Goal: Task Accomplishment & Management: Use online tool/utility

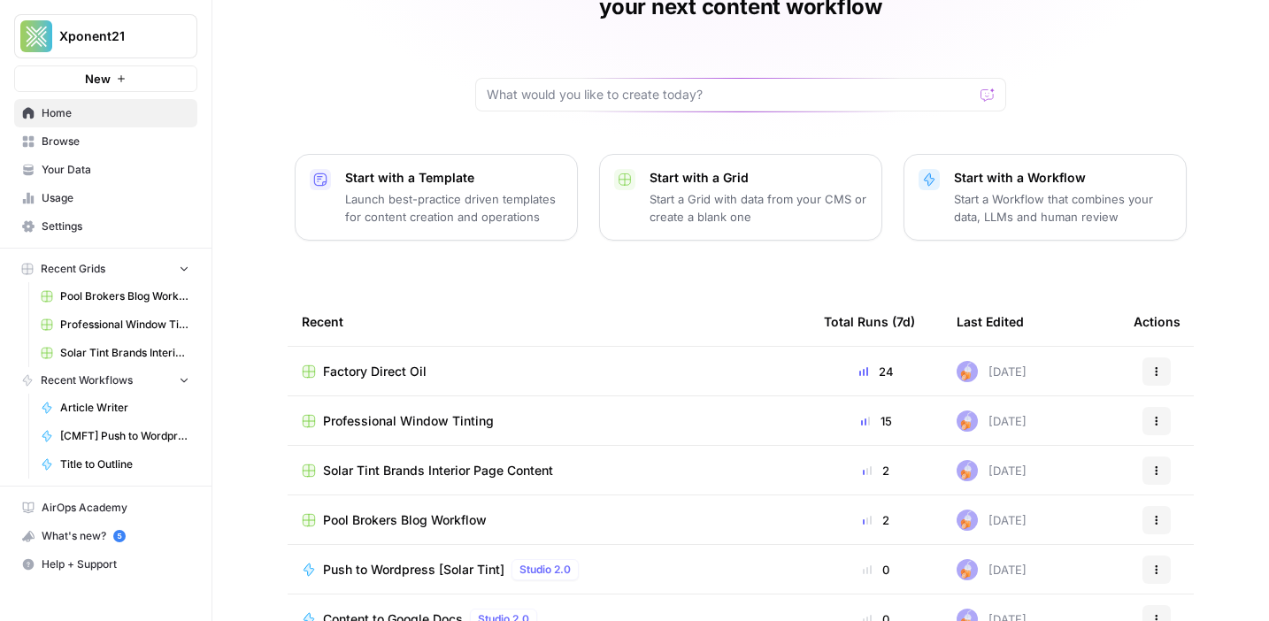
scroll to position [128, 0]
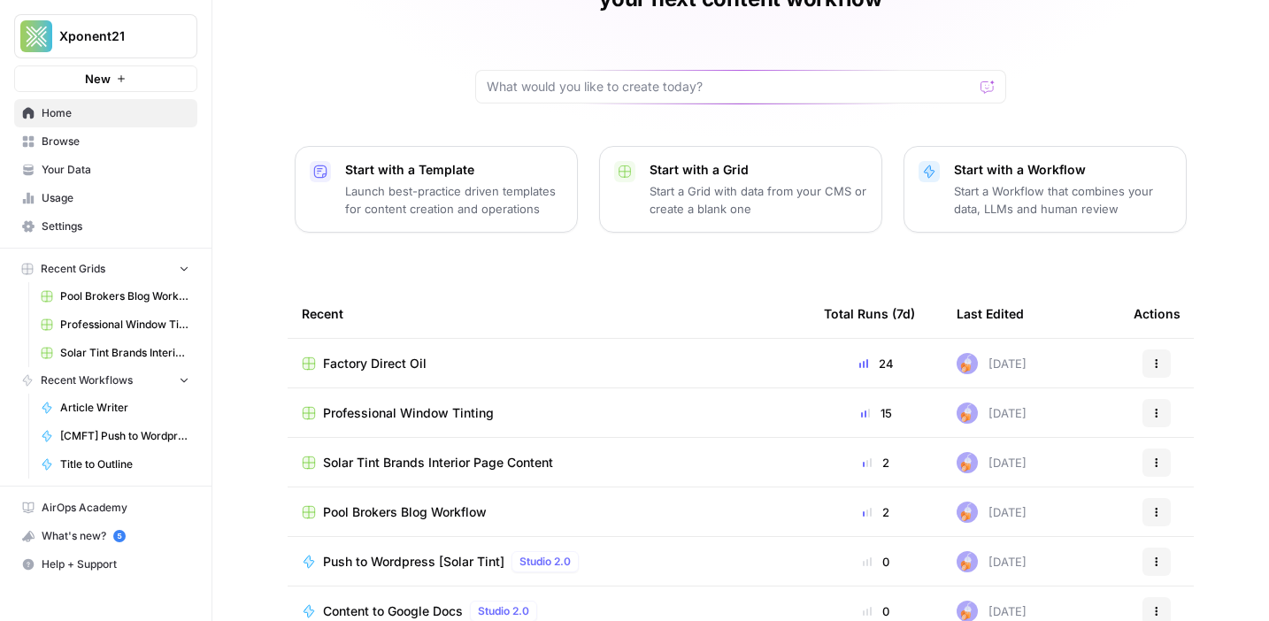
click at [381, 355] on span "Factory Direct Oil" at bounding box center [375, 364] width 104 height 18
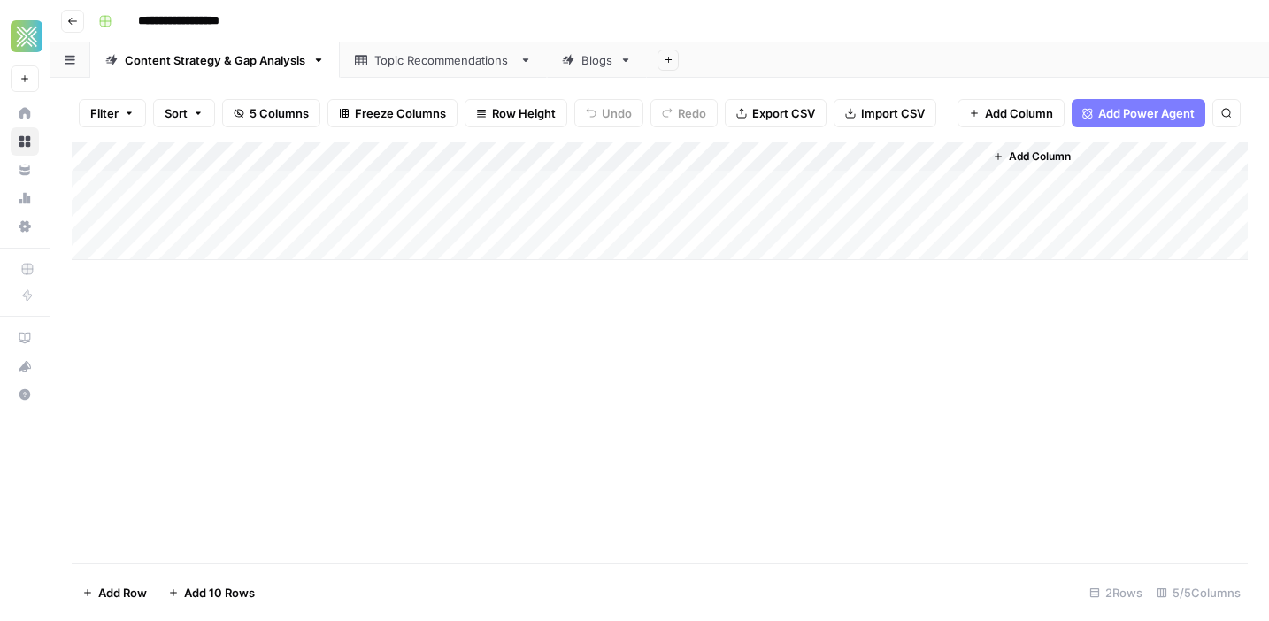
click at [581, 61] on div "Blogs" at bounding box center [596, 60] width 31 height 18
click at [358, 365] on div "Add Column" at bounding box center [660, 353] width 1176 height 422
click at [1210, 365] on div "Add Column" at bounding box center [660, 353] width 1176 height 422
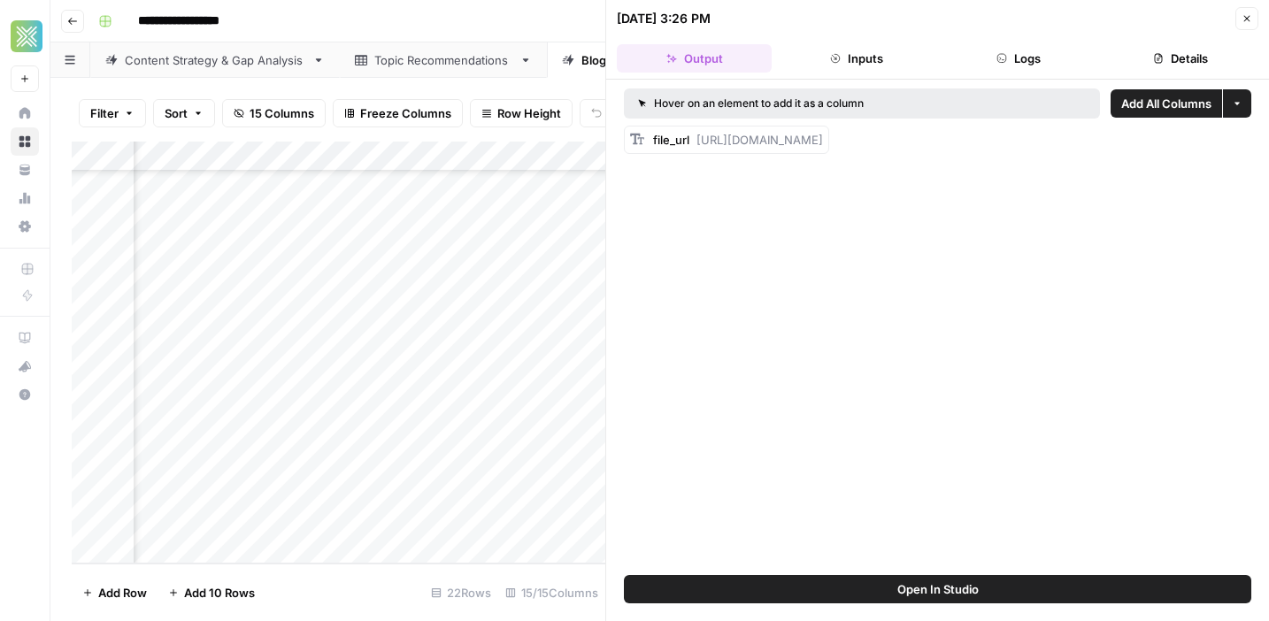
drag, startPoint x: 696, startPoint y: 138, endPoint x: 1237, endPoint y: 147, distance: 541.7
click at [1237, 147] on div "file_url [URL][DOMAIN_NAME]" at bounding box center [937, 140] width 627 height 28
copy span "[URL][DOMAIN_NAME]"
click at [1240, 26] on button "Close" at bounding box center [1247, 18] width 23 height 23
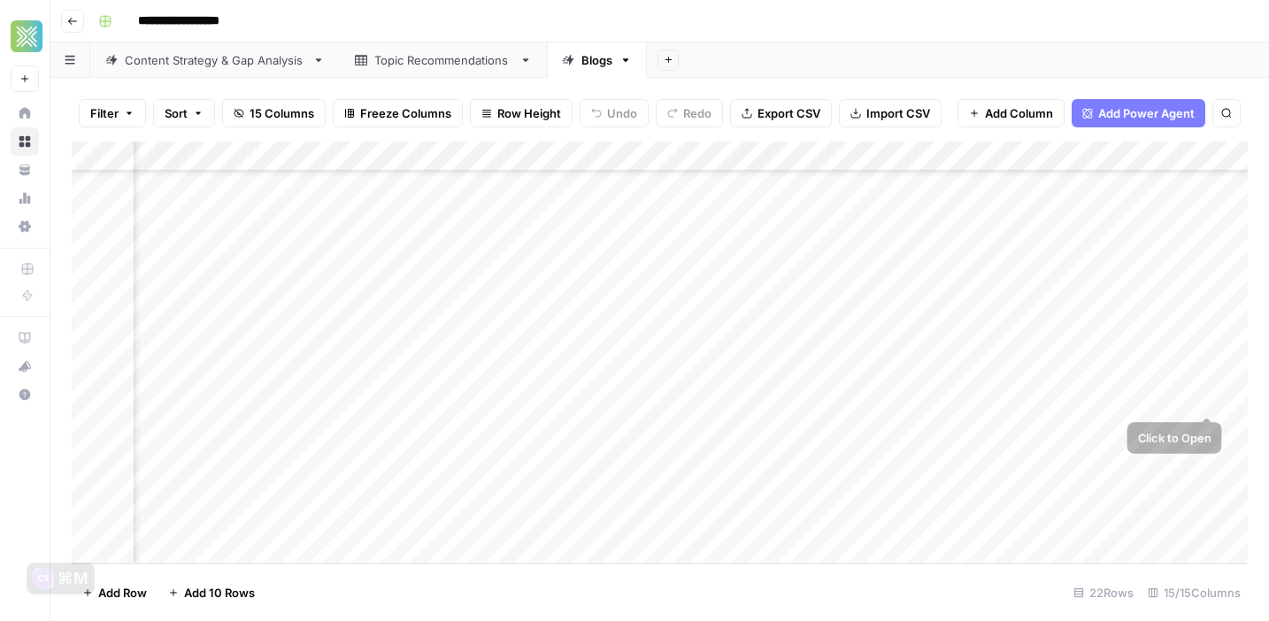
click at [1187, 397] on div "Add Column" at bounding box center [660, 353] width 1176 height 422
click at [1210, 398] on div "Add Column" at bounding box center [660, 353] width 1176 height 422
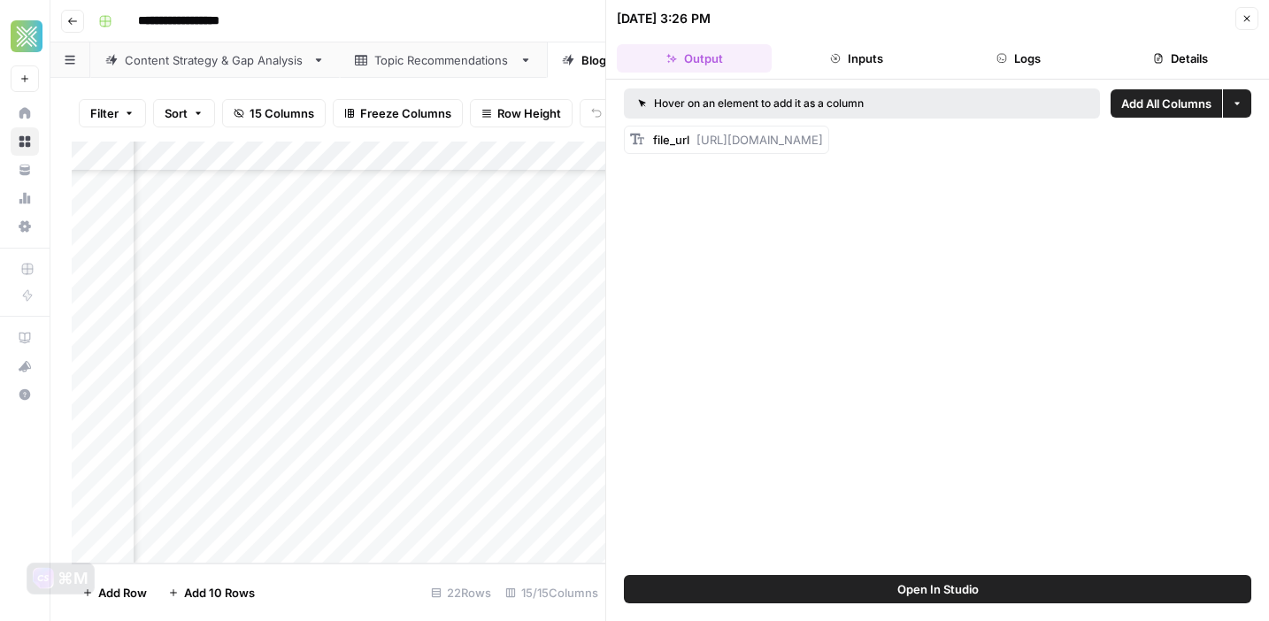
drag, startPoint x: 697, startPoint y: 138, endPoint x: 1227, endPoint y: 156, distance: 530.4
click at [1227, 156] on div "Hover on an element to add it as a column Add All Columns More options file_url…" at bounding box center [937, 328] width 663 height 496
copy span "[URL][DOMAIN_NAME]"
click at [1252, 22] on button "Close" at bounding box center [1247, 18] width 23 height 23
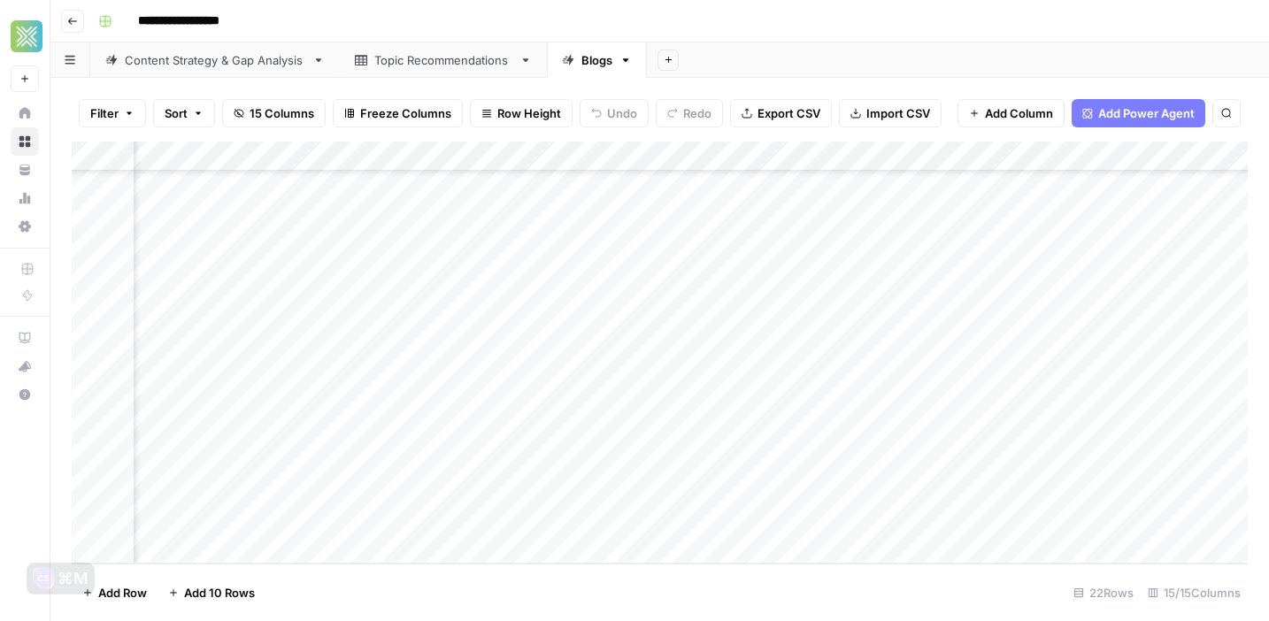
click at [1166, 430] on div "Add Column" at bounding box center [660, 353] width 1176 height 422
click at [1210, 427] on div "Add Column" at bounding box center [660, 353] width 1176 height 422
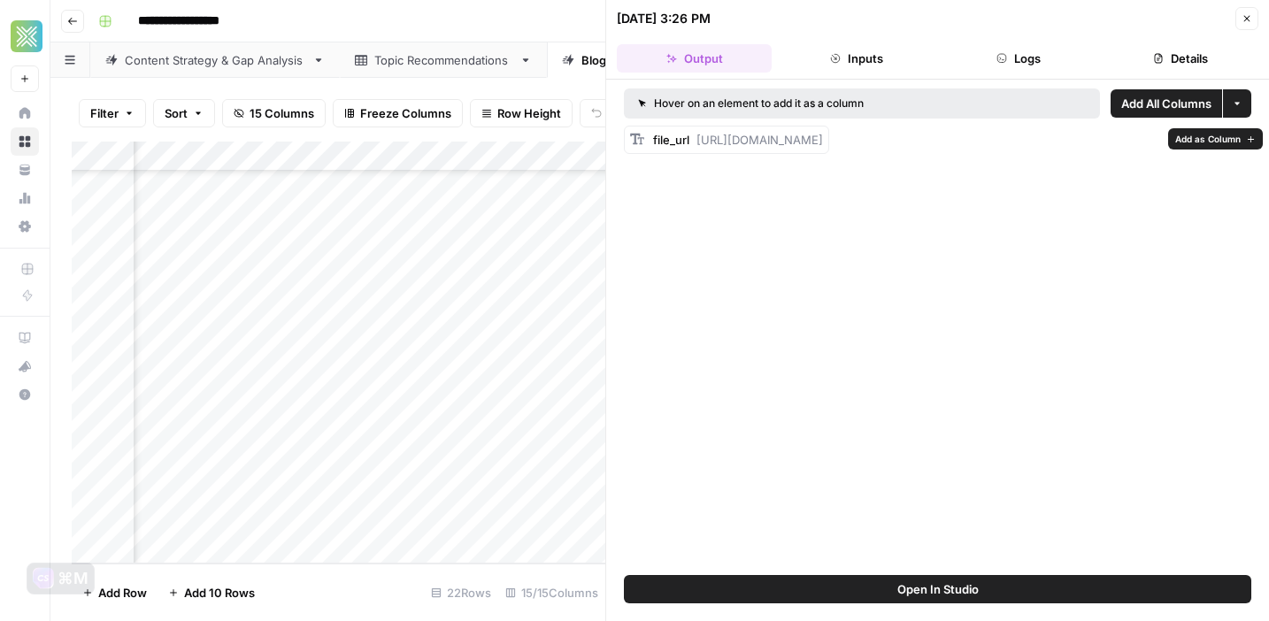
drag, startPoint x: 701, startPoint y: 141, endPoint x: 906, endPoint y: 140, distance: 205.3
click at [823, 140] on span "[URL][DOMAIN_NAME]" at bounding box center [760, 140] width 127 height 14
drag, startPoint x: 755, startPoint y: 139, endPoint x: 1245, endPoint y: 170, distance: 491.3
click at [1245, 170] on div "Hover on an element to add it as a column Add All Columns More options file_url…" at bounding box center [937, 328] width 663 height 496
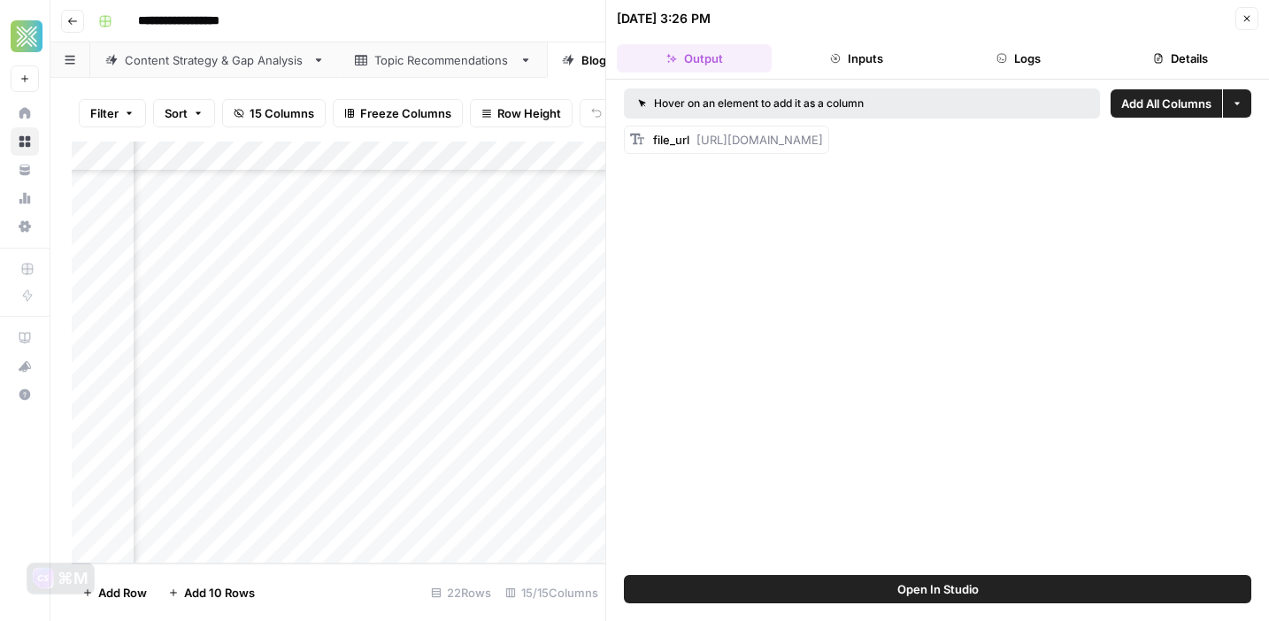
copy span "[URL][DOMAIN_NAME]"
click at [1240, 22] on button "Close" at bounding box center [1247, 18] width 23 height 23
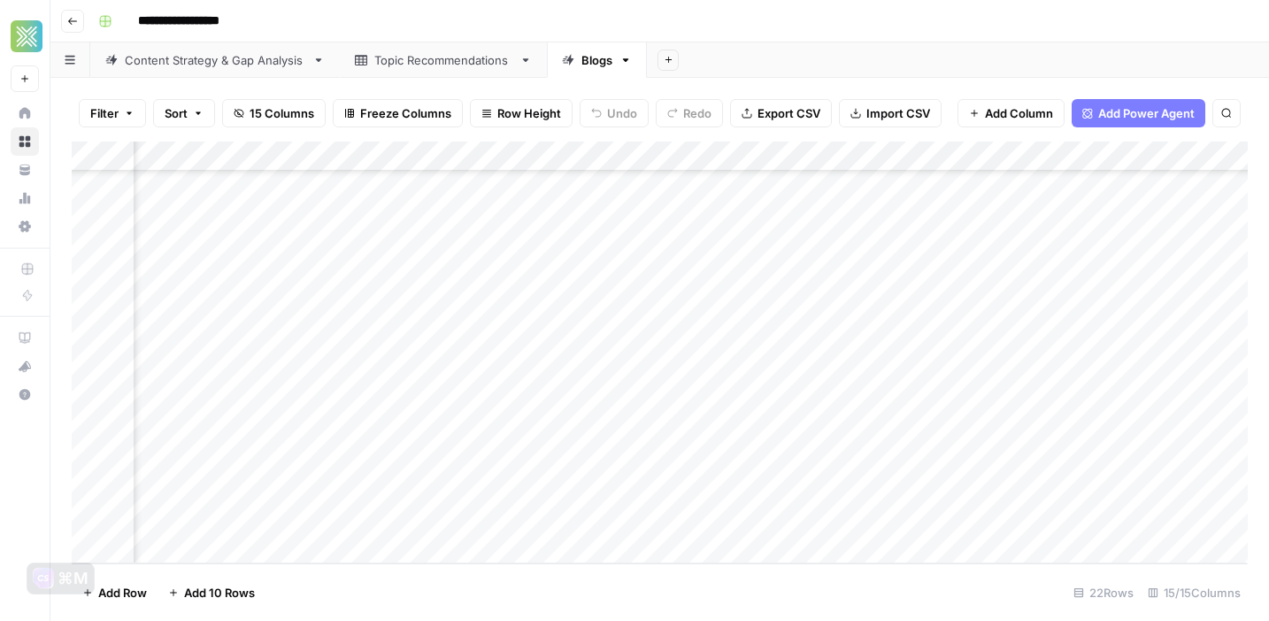
click at [1153, 468] on div "Add Column" at bounding box center [660, 353] width 1176 height 422
click at [1213, 456] on div "Add Column" at bounding box center [660, 353] width 1176 height 422
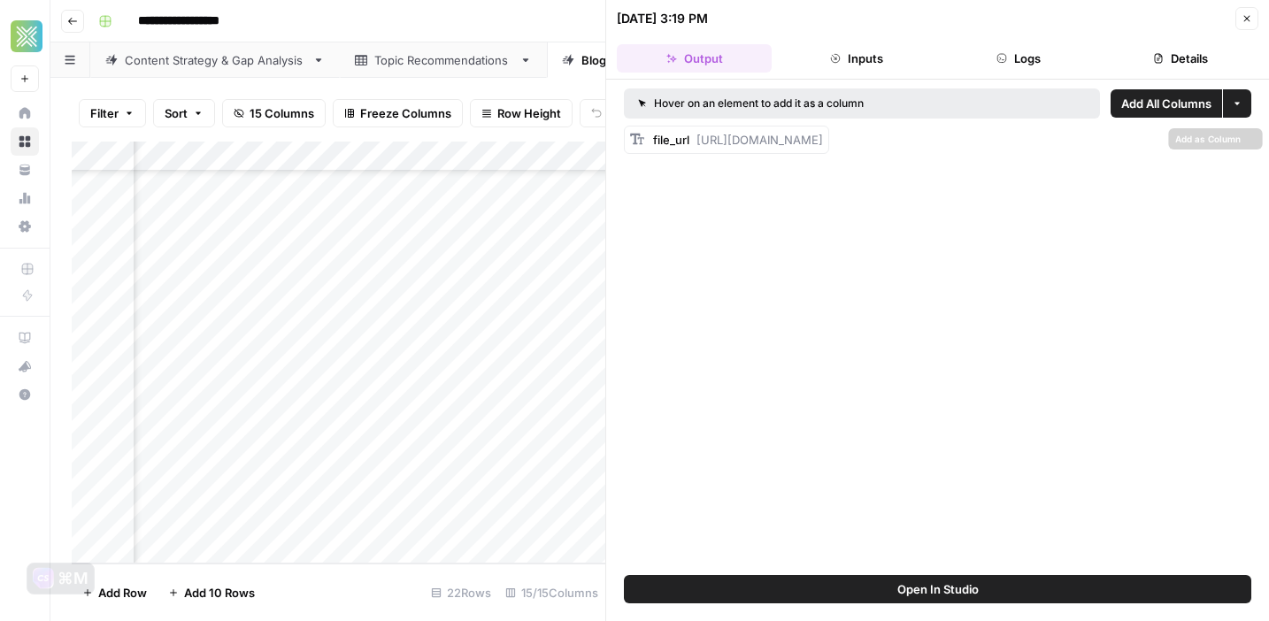
drag, startPoint x: 696, startPoint y: 135, endPoint x: 1199, endPoint y: 176, distance: 505.3
click at [1199, 176] on div "Hover on an element to add it as a column Add All Columns More options file_url…" at bounding box center [937, 328] width 663 height 496
copy span "[URL][DOMAIN_NAME]"
click at [1252, 16] on button "Close" at bounding box center [1247, 18] width 23 height 23
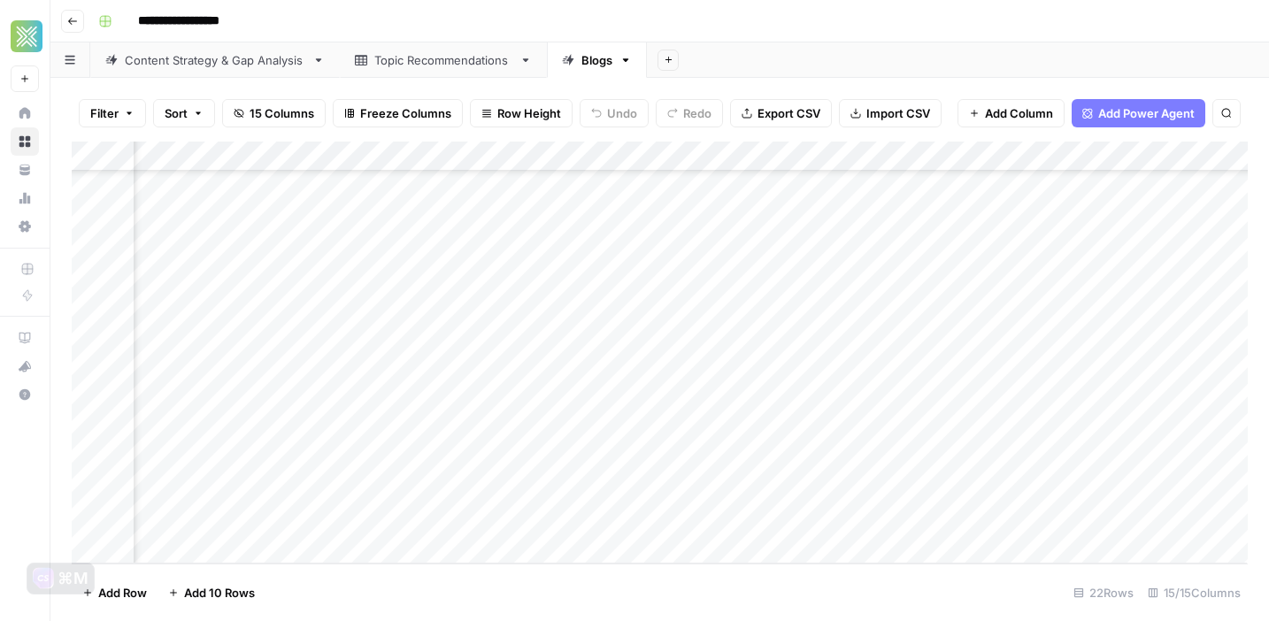
click at [1124, 491] on div "Add Column" at bounding box center [660, 353] width 1176 height 422
click at [1205, 489] on div "Add Column" at bounding box center [660, 353] width 1176 height 422
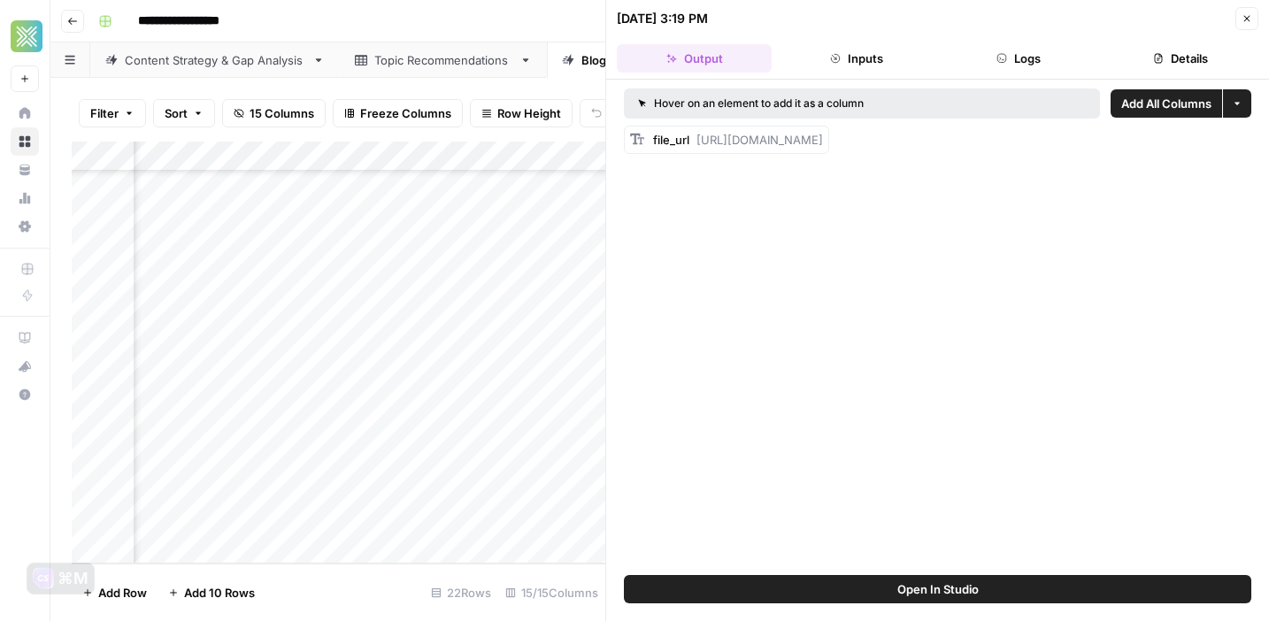
drag, startPoint x: 697, startPoint y: 140, endPoint x: 1257, endPoint y: 169, distance: 560.1
click at [1257, 169] on div "Hover on an element to add it as a column Add All Columns More options file_url…" at bounding box center [937, 328] width 663 height 496
copy span "[URL][DOMAIN_NAME]"
click at [1251, 18] on icon "button" at bounding box center [1247, 18] width 11 height 11
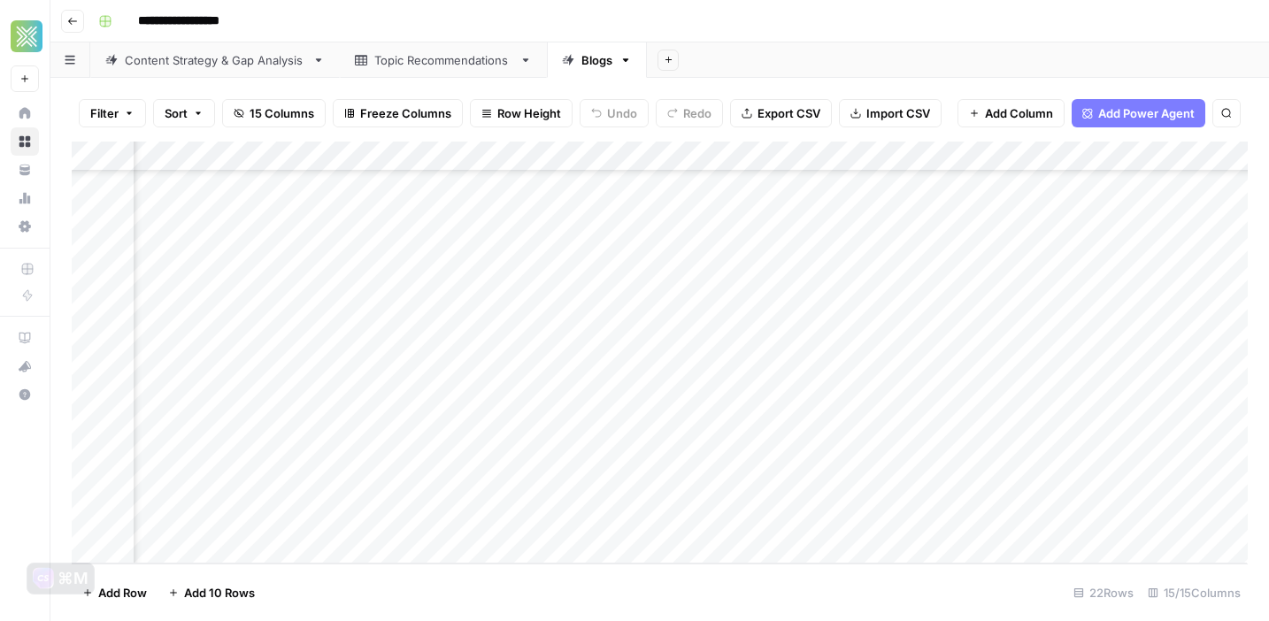
click at [1166, 515] on div "Add Column" at bounding box center [660, 353] width 1176 height 422
click at [1202, 515] on div "Add Column" at bounding box center [660, 353] width 1176 height 422
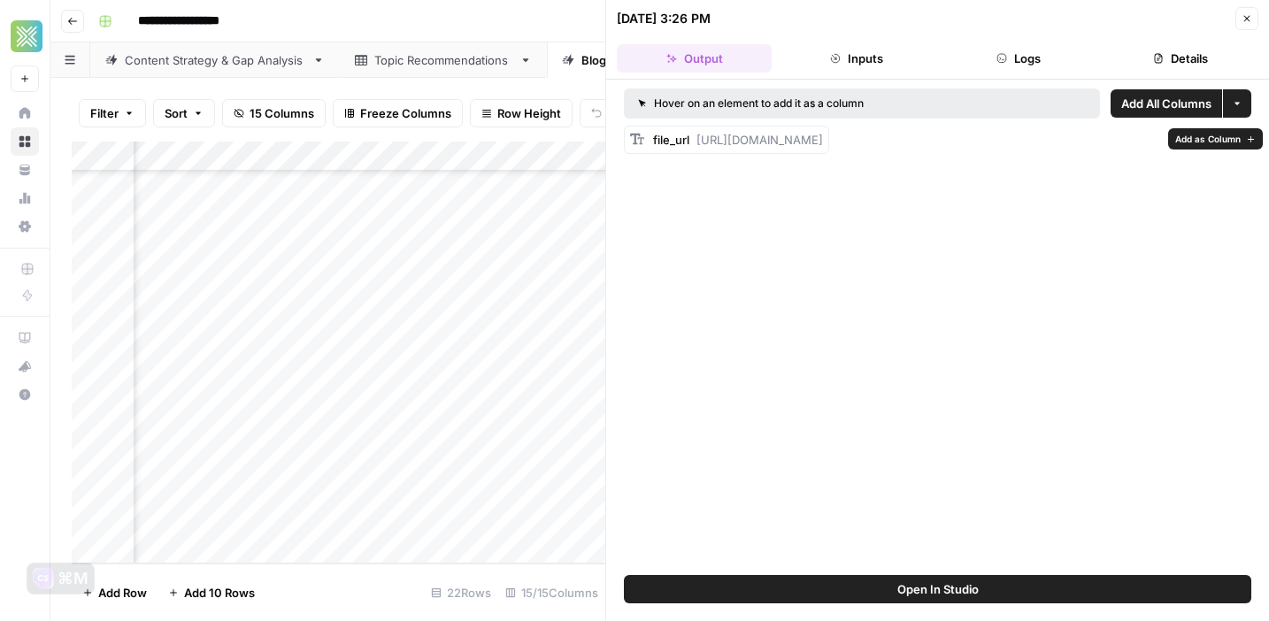
drag, startPoint x: 696, startPoint y: 134, endPoint x: 708, endPoint y: 150, distance: 20.2
click at [708, 149] on div "file_url [URL][DOMAIN_NAME]" at bounding box center [738, 140] width 170 height 18
copy span "[URL][DOMAIN_NAME]"
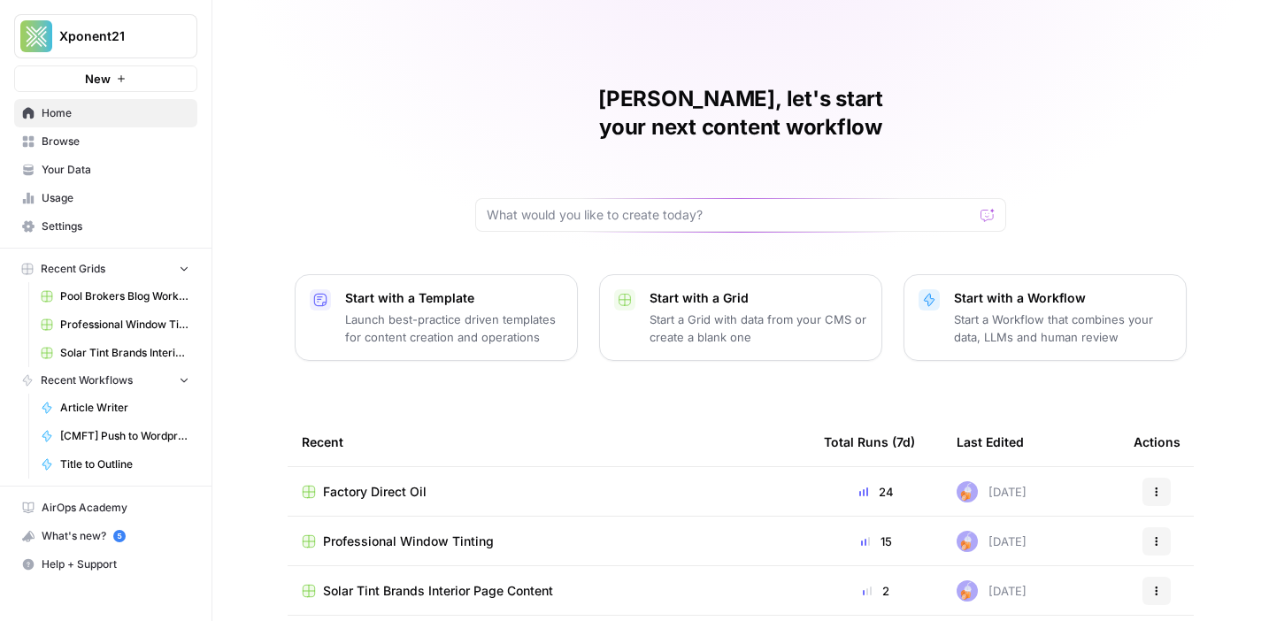
scroll to position [193, 0]
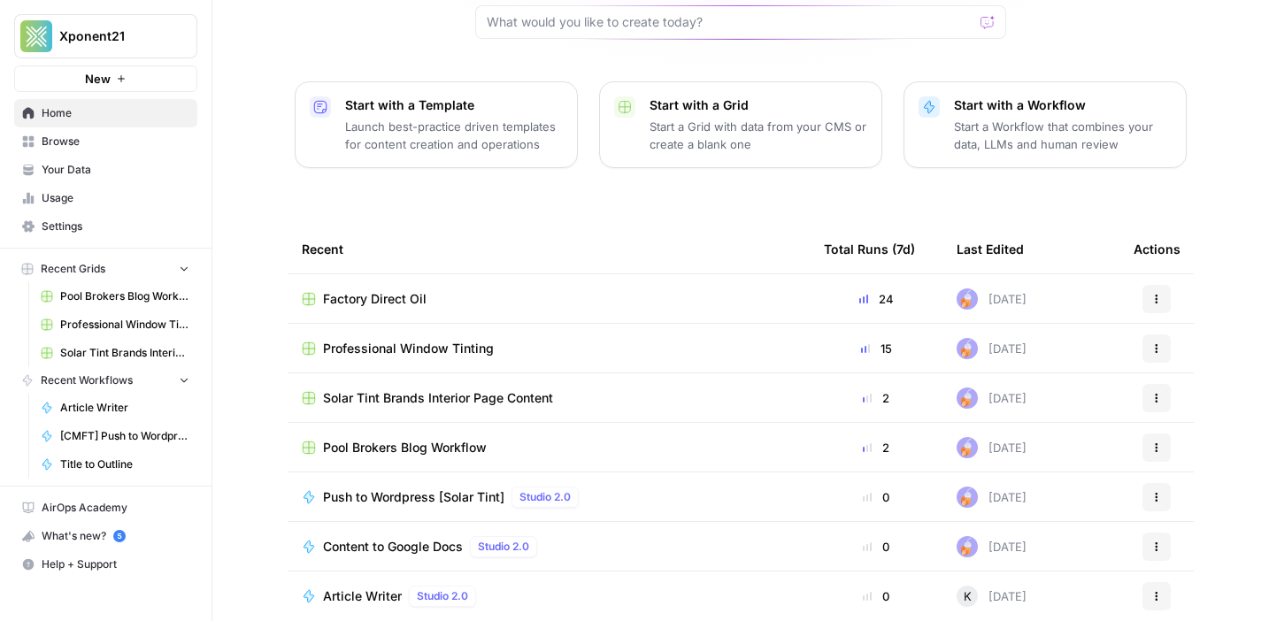
click at [396, 389] on span "Solar Tint Brands Interior Page Content" at bounding box center [438, 398] width 230 height 18
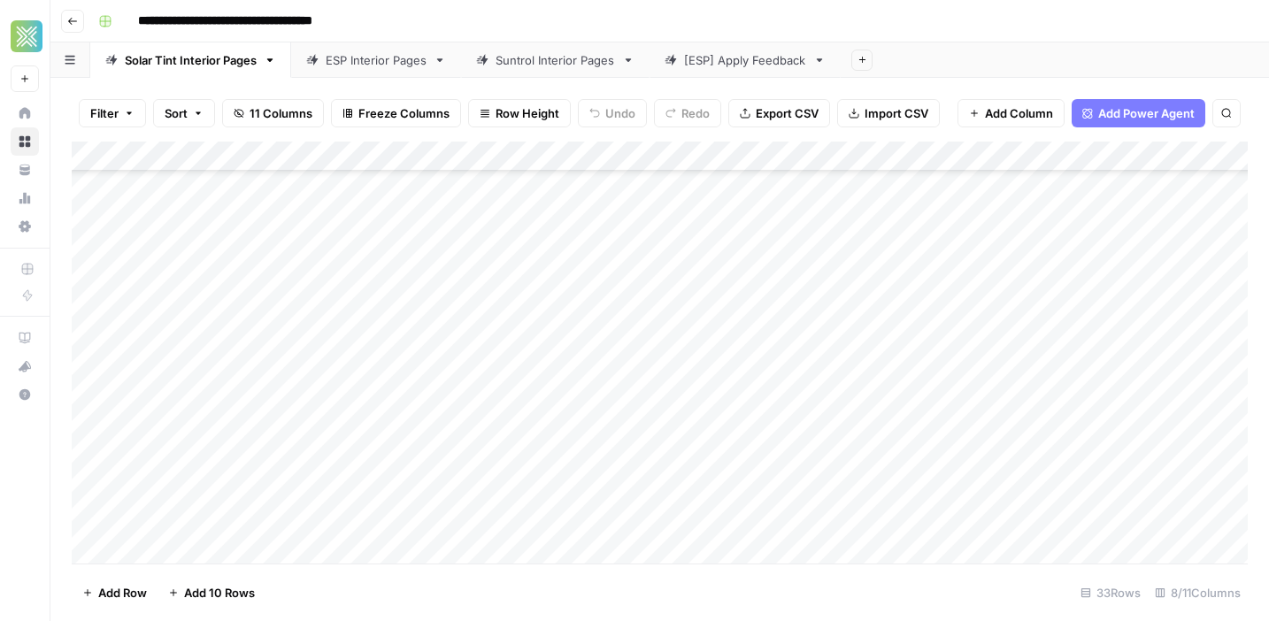
scroll to position [629, 0]
click at [221, 523] on div "Add Column" at bounding box center [660, 353] width 1176 height 422
type textarea "**********"
click at [570, 508] on div "Add Column" at bounding box center [660, 353] width 1176 height 422
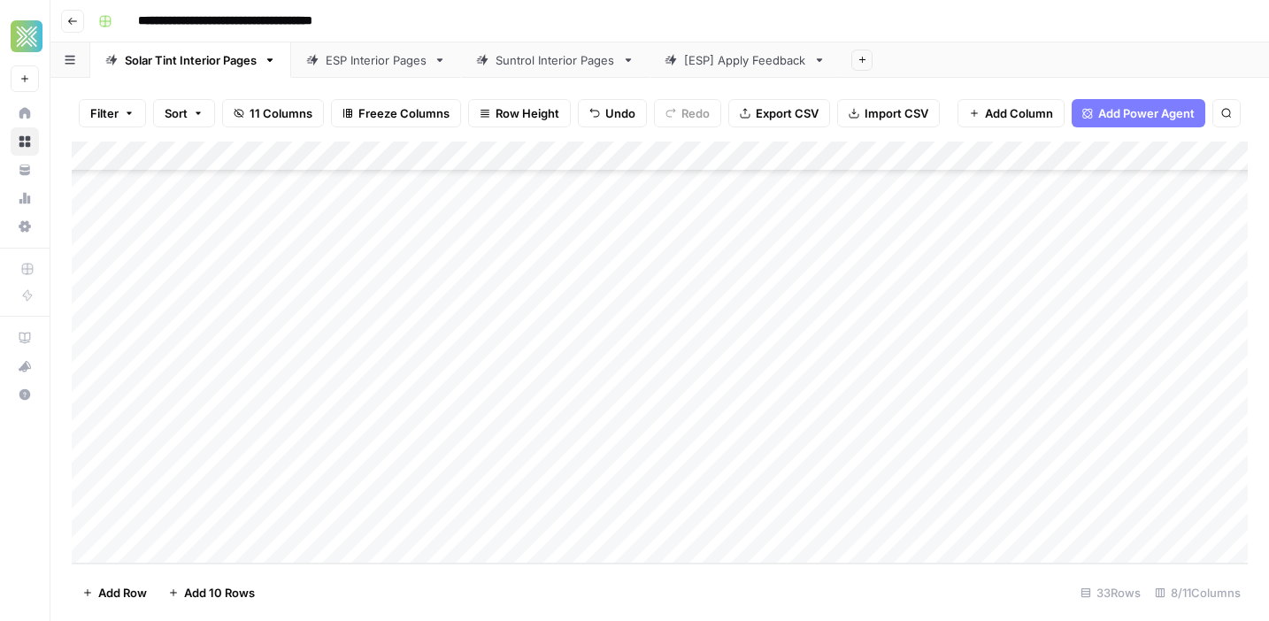
click at [570, 508] on div "Add Column" at bounding box center [660, 353] width 1176 height 422
type textarea "**********"
click at [764, 576] on footer "Add Row Add 10 Rows 33 Rows 8/11 Columns" at bounding box center [660, 593] width 1176 height 58
click at [796, 527] on div "Add Column" at bounding box center [660, 353] width 1176 height 422
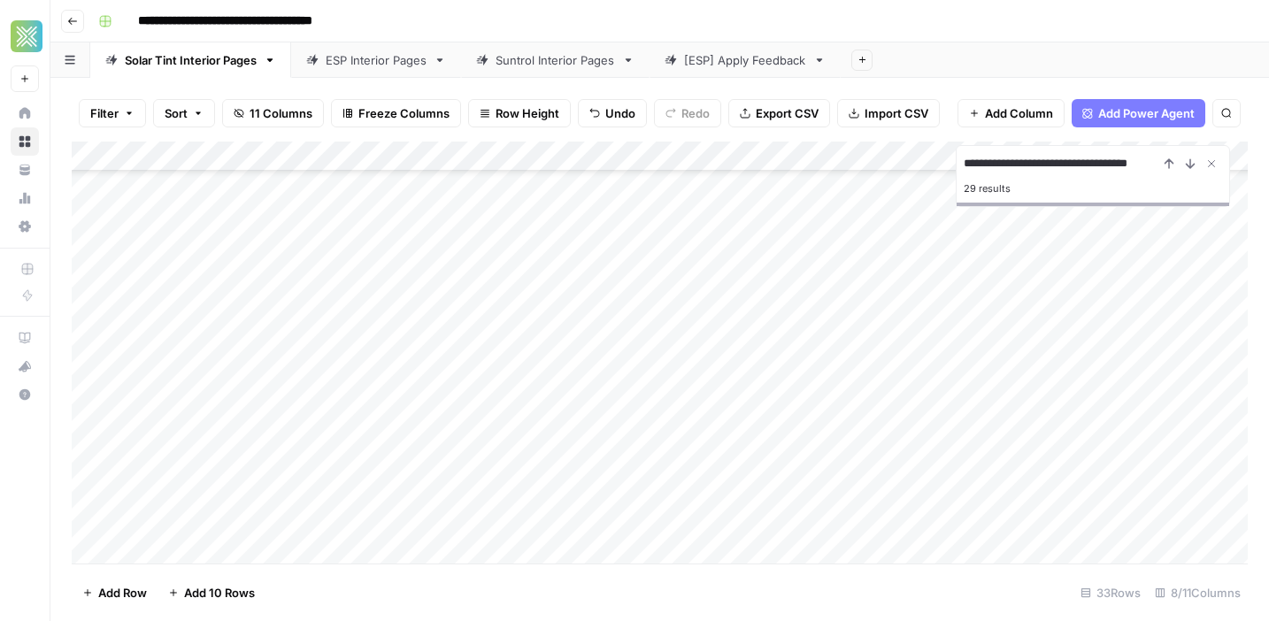
click at [399, 289] on div "Add Column" at bounding box center [660, 353] width 1176 height 422
click at [1042, 289] on div "Add Column" at bounding box center [660, 353] width 1176 height 422
click at [1007, 158] on input "**********" at bounding box center [1061, 163] width 195 height 21
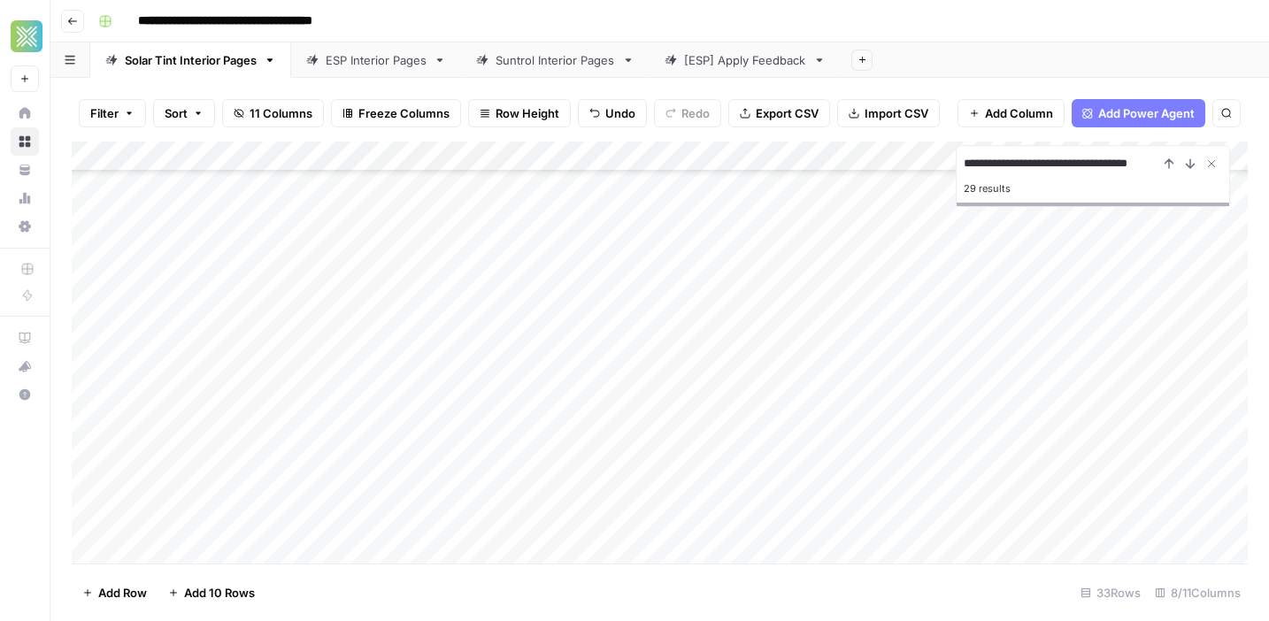
click at [1007, 158] on input "**********" at bounding box center [1061, 163] width 195 height 21
paste input "**********"
type input "**********"
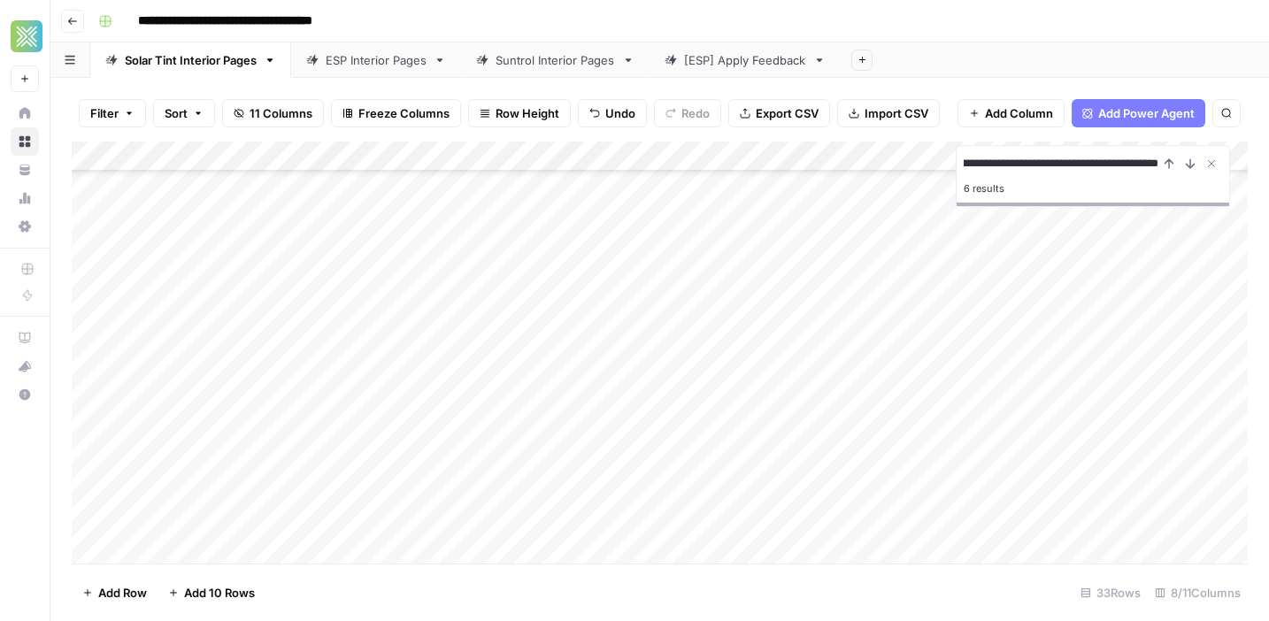
scroll to position [0, 0]
click at [1028, 160] on input "**********" at bounding box center [1061, 163] width 195 height 21
click at [382, 261] on div "Add Column" at bounding box center [660, 353] width 1176 height 422
click at [607, 266] on div "Add Column" at bounding box center [660, 353] width 1176 height 422
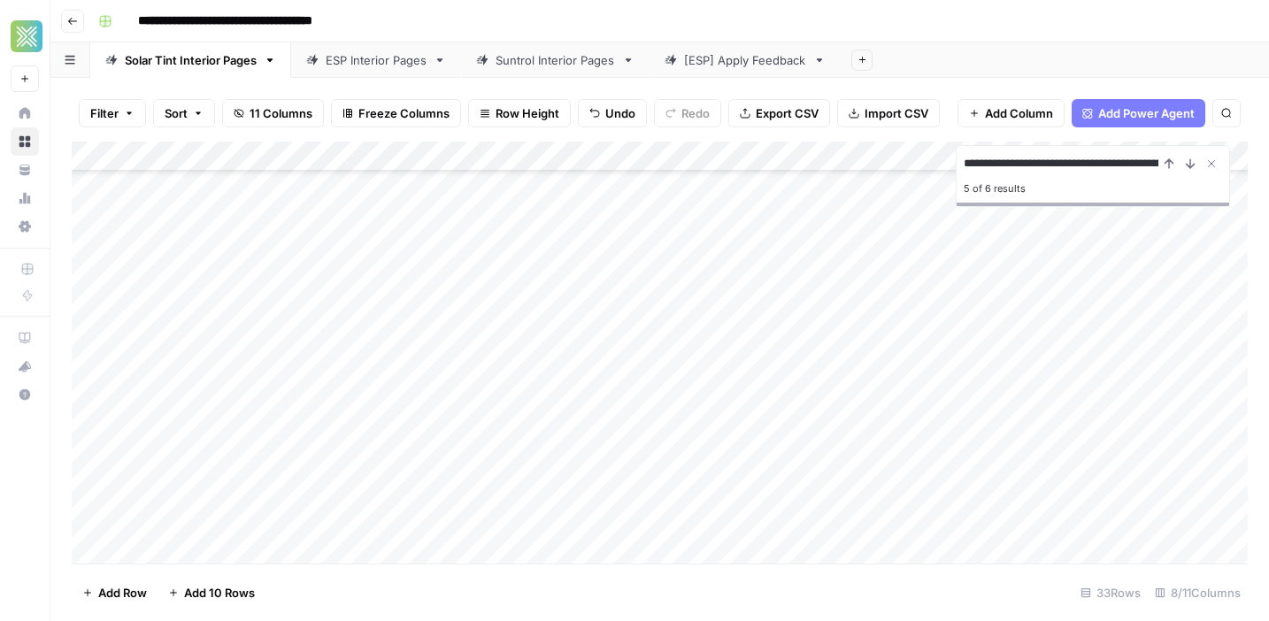
scroll to position [617, 370]
click at [486, 264] on div "Add Column" at bounding box center [660, 353] width 1176 height 422
click at [805, 230] on div "Add Column" at bounding box center [660, 353] width 1176 height 422
click at [445, 295] on div "Add Column" at bounding box center [660, 353] width 1176 height 422
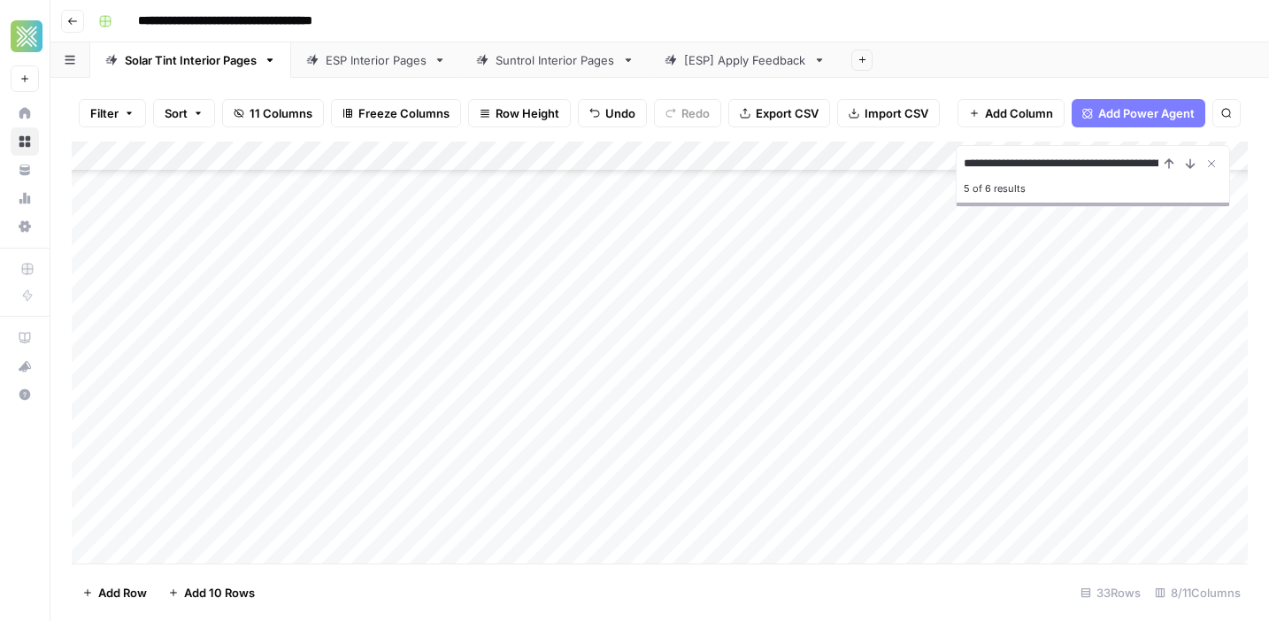
click at [812, 288] on div "Add Column" at bounding box center [660, 353] width 1176 height 422
click at [989, 522] on div "Add Column" at bounding box center [660, 353] width 1176 height 422
click at [990, 264] on div "Add Column" at bounding box center [660, 353] width 1176 height 422
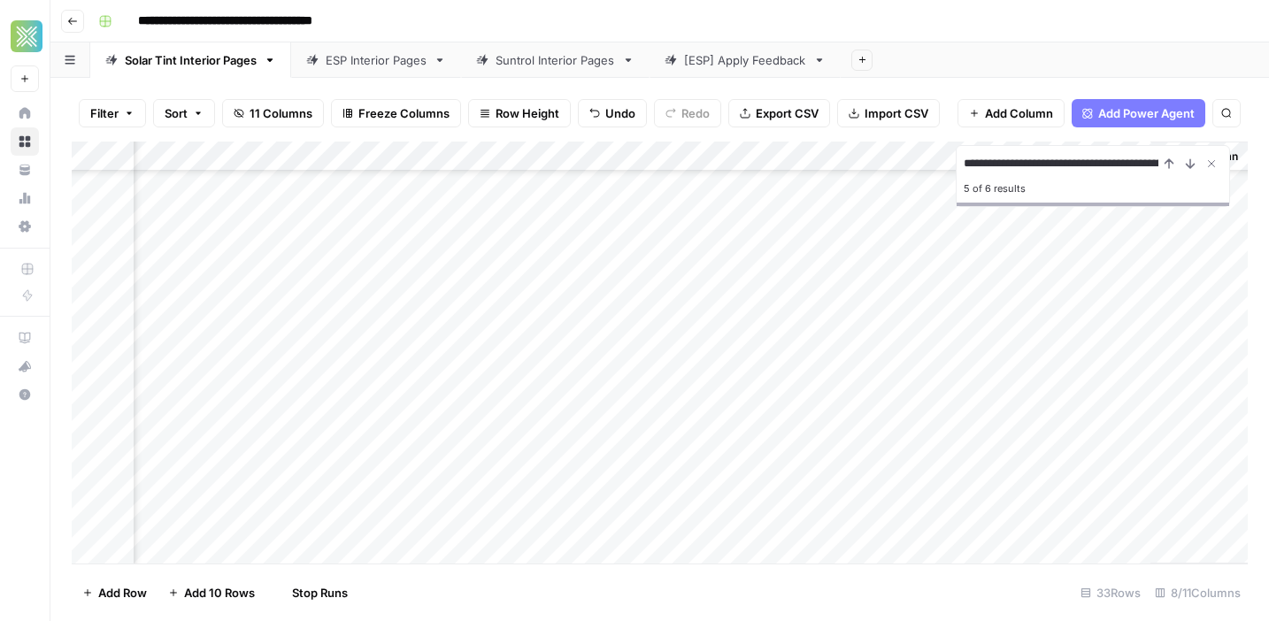
click at [982, 295] on div "Add Column" at bounding box center [660, 353] width 1176 height 422
click at [971, 327] on div "Add Column" at bounding box center [660, 353] width 1176 height 422
click at [966, 385] on div "Add Column" at bounding box center [660, 353] width 1176 height 422
click at [963, 451] on div "Add Column" at bounding box center [660, 353] width 1176 height 422
click at [959, 483] on div "Add Column" at bounding box center [660, 353] width 1176 height 422
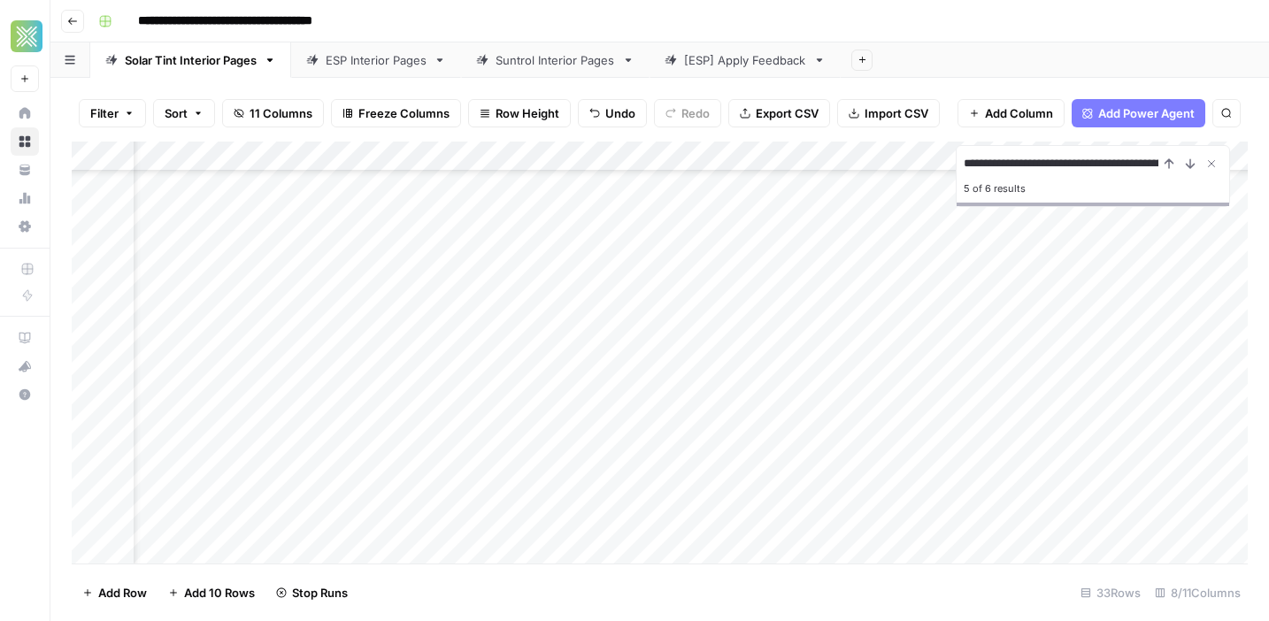
scroll to position [628, 959]
click at [1036, 518] on div "Add Column" at bounding box center [660, 353] width 1176 height 422
click at [1113, 518] on div "Add Column" at bounding box center [660, 353] width 1176 height 422
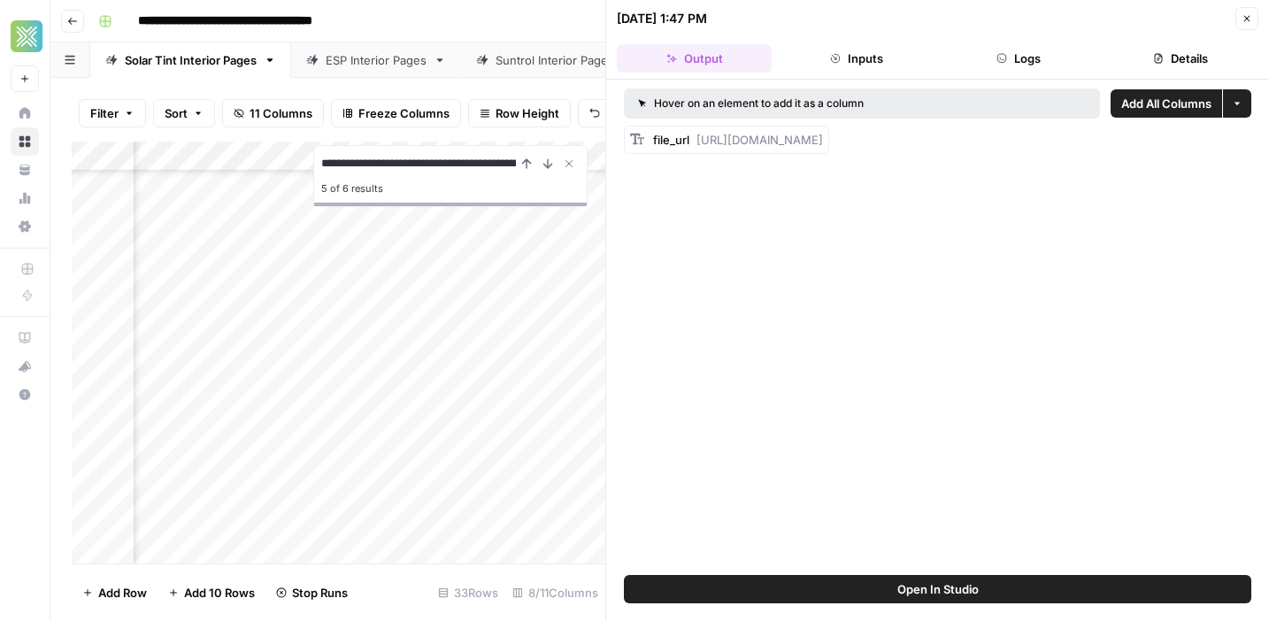
drag, startPoint x: 696, startPoint y: 135, endPoint x: 1162, endPoint y: 169, distance: 467.6
click at [1162, 169] on div "Hover on an element to add it as a column Add All Columns More options file_url…" at bounding box center [937, 328] width 663 height 496
copy span "https://docs.google.com/document/d/1vr1QW6rphLxrHG4s6g-m0wZ14bRdMpjegJ4fhD0zPq0…"
click at [1250, 22] on icon "button" at bounding box center [1247, 18] width 11 height 11
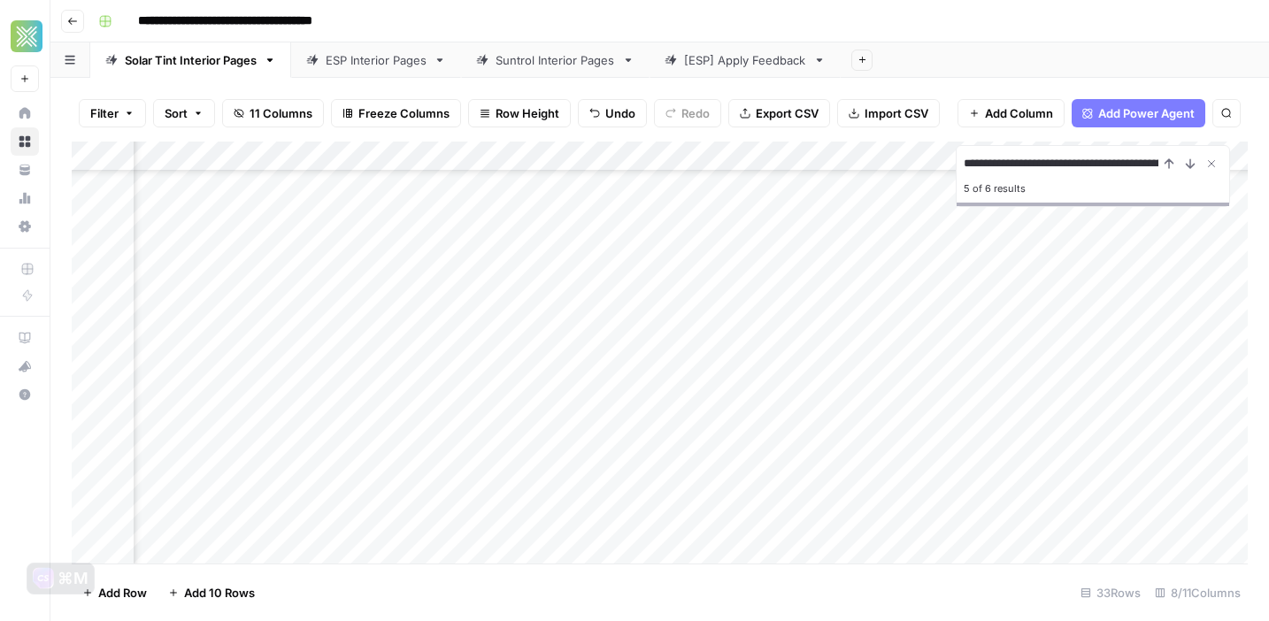
scroll to position [360, 0]
click at [391, 398] on div "Add Column" at bounding box center [660, 353] width 1176 height 422
click at [1205, 397] on div "Add Column" at bounding box center [660, 353] width 1176 height 422
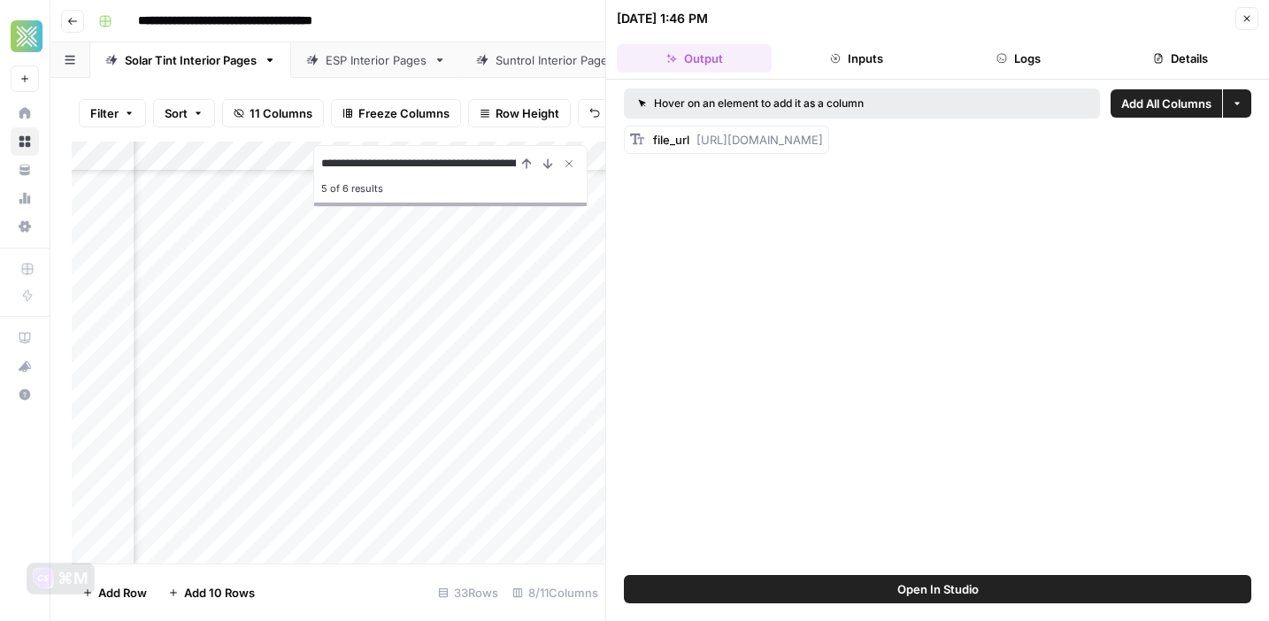
drag, startPoint x: 699, startPoint y: 137, endPoint x: 708, endPoint y: 175, distance: 39.1
click at [708, 175] on div "Hover on an element to add it as a column Add All Columns More options file_url…" at bounding box center [937, 328] width 663 height 496
copy span "https://docs.google.com/document/d/1wA2UbUlWyHXHEQHzWLNBz2E23FWq7LSdBvGqvgENHkw…"
click at [1259, 23] on header "08/25/25 at 1:46 PM Close Output Inputs Logs Details" at bounding box center [937, 40] width 663 height 80
click at [1253, 18] on button "Close" at bounding box center [1247, 18] width 23 height 23
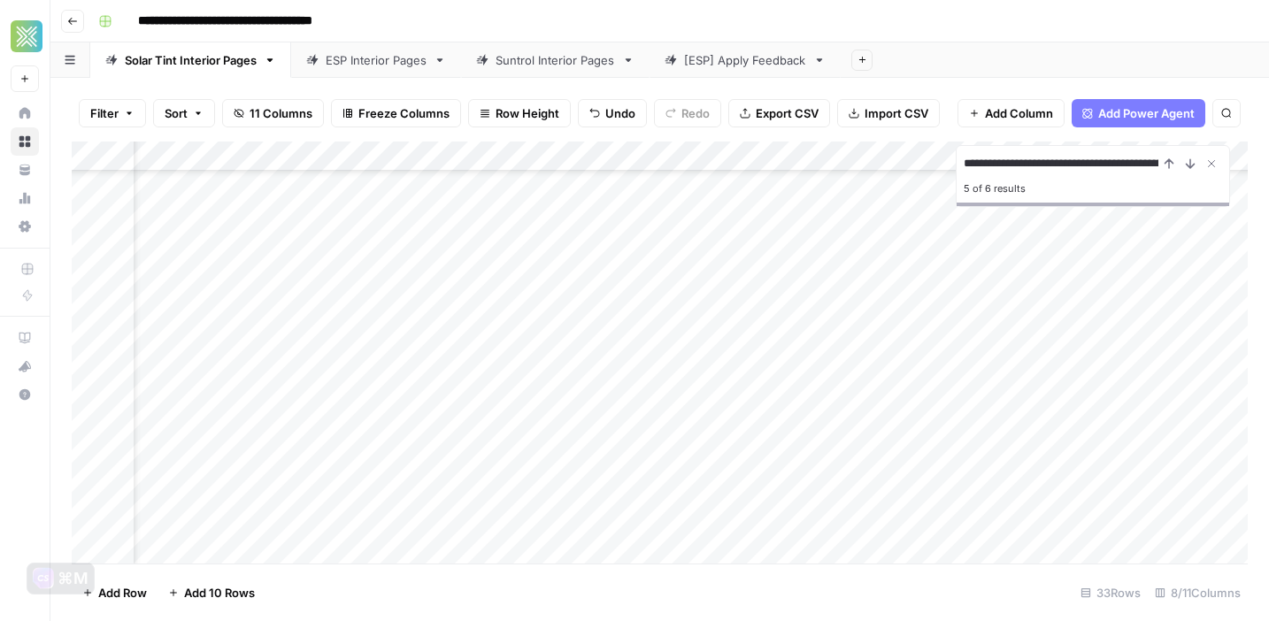
scroll to position [361, 0]
click at [328, 482] on div "Add Column" at bounding box center [660, 353] width 1176 height 422
click at [1201, 487] on div "Add Column" at bounding box center [660, 353] width 1176 height 422
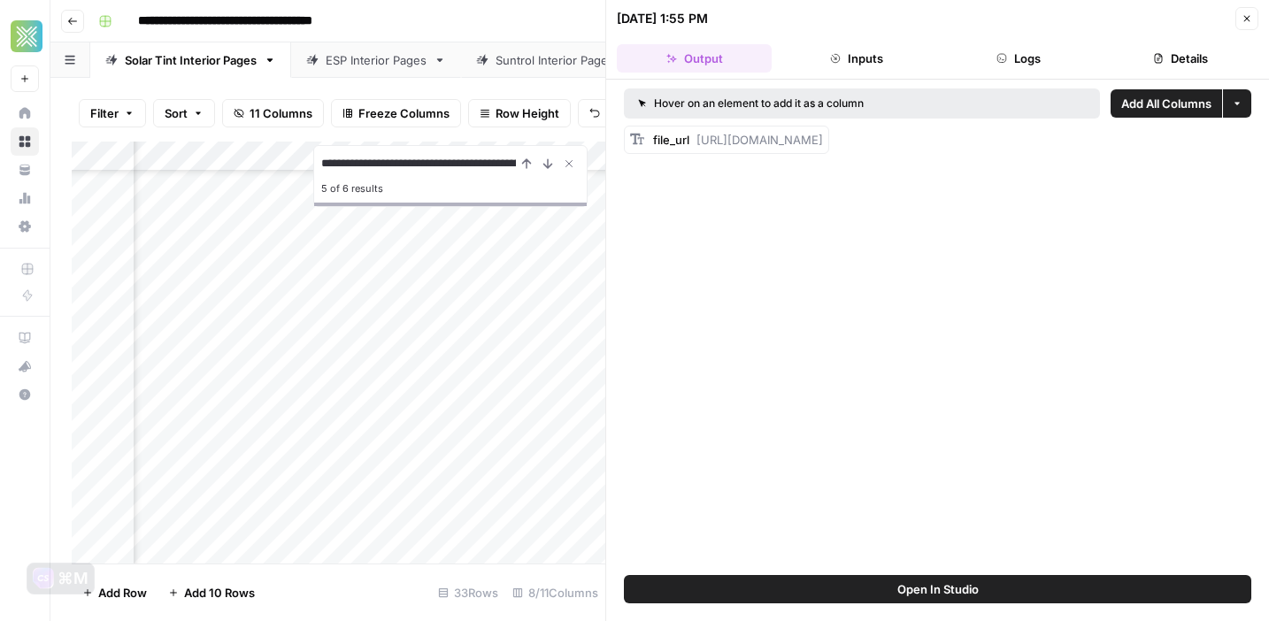
drag, startPoint x: 697, startPoint y: 138, endPoint x: 1244, endPoint y: 148, distance: 547.0
click at [1244, 148] on div "file_url https://docs.google.com/document/d/1myI4a4bHSIT9Qi3PtBUJ3smrFkZvrcxbQr…" at bounding box center [937, 140] width 627 height 28
copy span "https://docs.google.com/document/d/1myI4a4bHSIT9Qi3PtBUJ3smrFkZvrcxbQrq54uJu2Sw…"
click at [1245, 19] on icon "button" at bounding box center [1247, 19] width 6 height 6
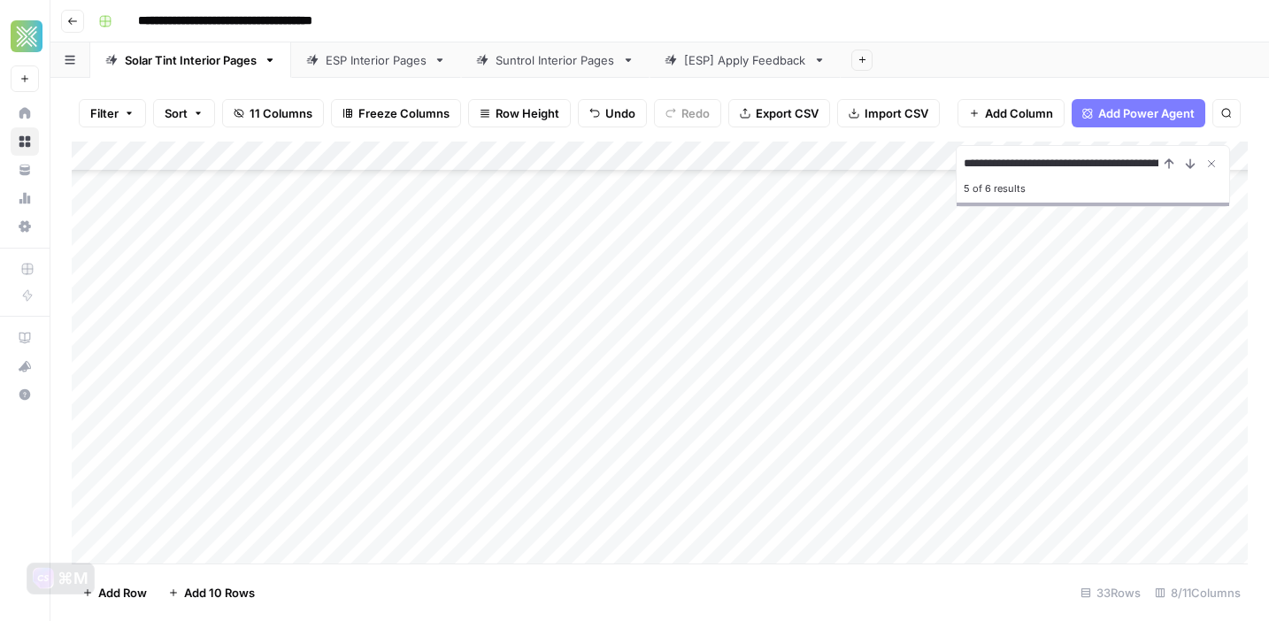
scroll to position [361, 0]
click at [397, 507] on div "Add Column" at bounding box center [660, 353] width 1176 height 422
click at [1201, 518] on div "Add Column" at bounding box center [660, 353] width 1176 height 422
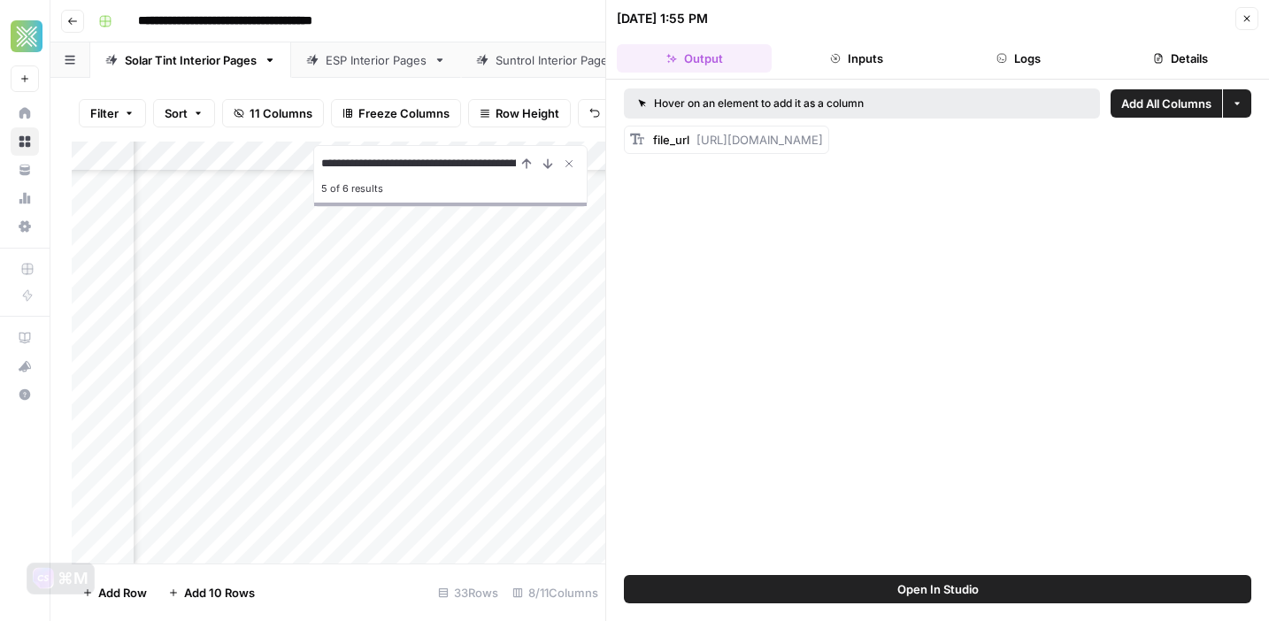
drag, startPoint x: 692, startPoint y: 142, endPoint x: 1159, endPoint y: 163, distance: 467.8
click at [1159, 163] on div "Hover on an element to add it as a column Add All Columns More options file_url…" at bounding box center [937, 328] width 663 height 496
copy span "https://docs.google.com/document/d/1M5bGvo3JMmU1U9_g8YgguI2x_aAz4fLcjVjkoBkcE1o…"
click at [1241, 25] on button "Close" at bounding box center [1247, 18] width 23 height 23
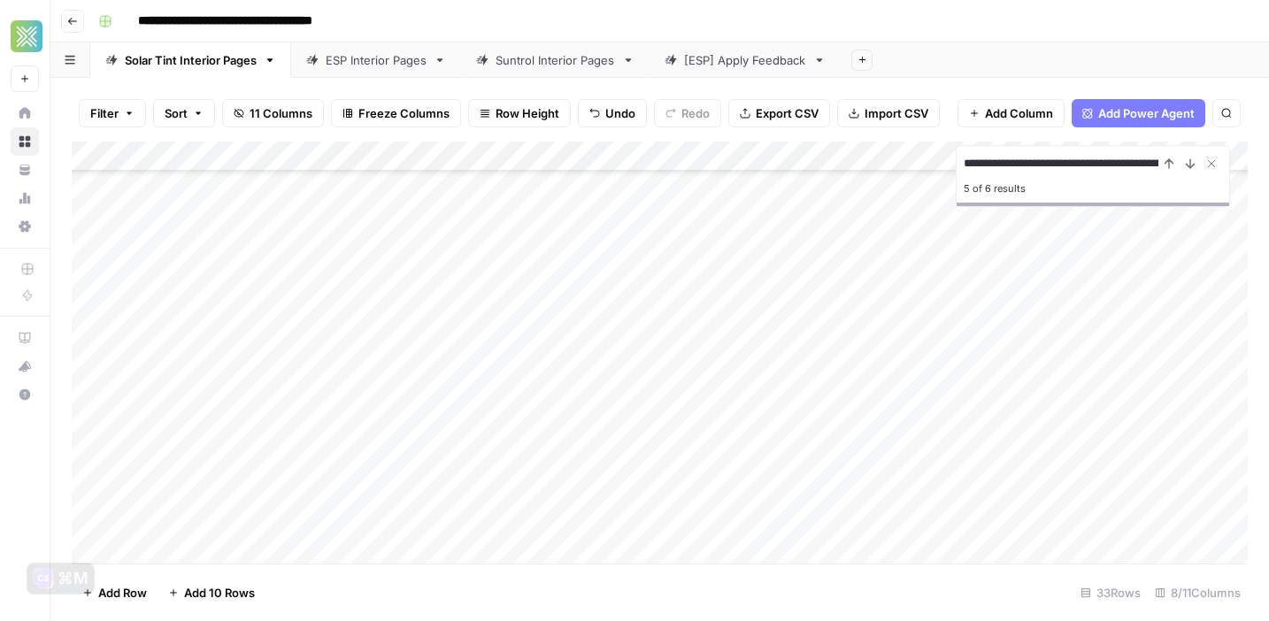
scroll to position [435, 0]
click at [410, 459] on div "Add Column" at bounding box center [660, 353] width 1176 height 422
click at [1211, 469] on div "Add Column" at bounding box center [660, 353] width 1176 height 422
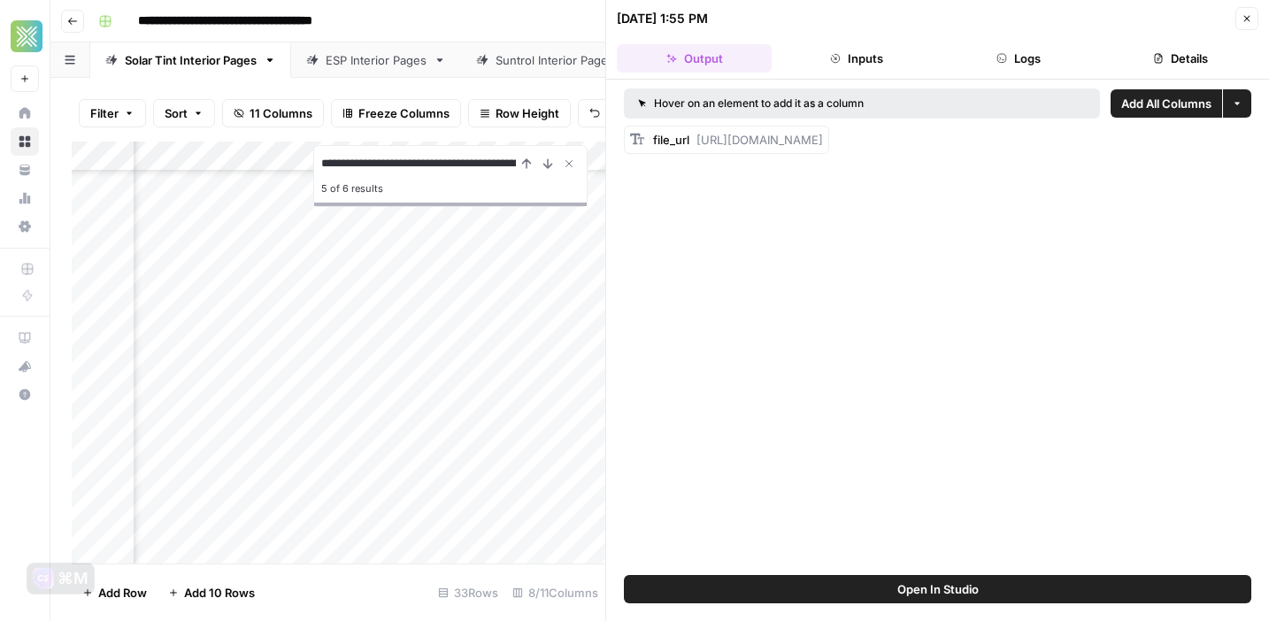
drag, startPoint x: 697, startPoint y: 136, endPoint x: 1158, endPoint y: 170, distance: 462.3
click at [1158, 171] on div "Hover on an element to add it as a column Add All Columns More options file_url…" at bounding box center [937, 328] width 663 height 496
copy span "https://docs.google.com/document/d/1az-vc7LBsvBWELY6gftcL5SGxVntyzkAT5Hkg_vq20U…"
